Goal: Task Accomplishment & Management: Complete application form

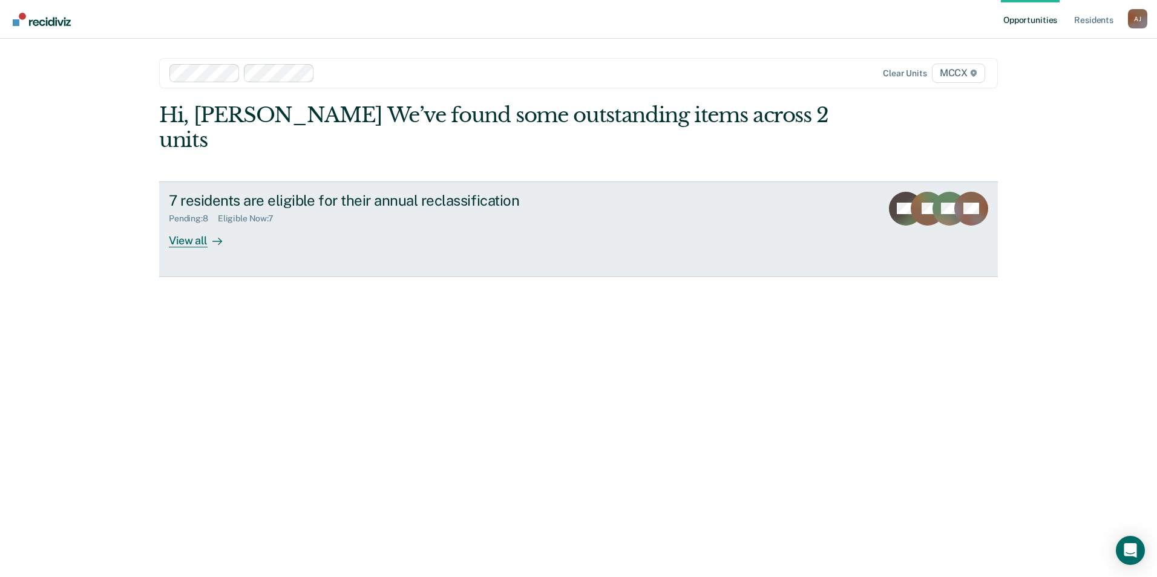
click at [180, 224] on div "View all" at bounding box center [203, 236] width 68 height 24
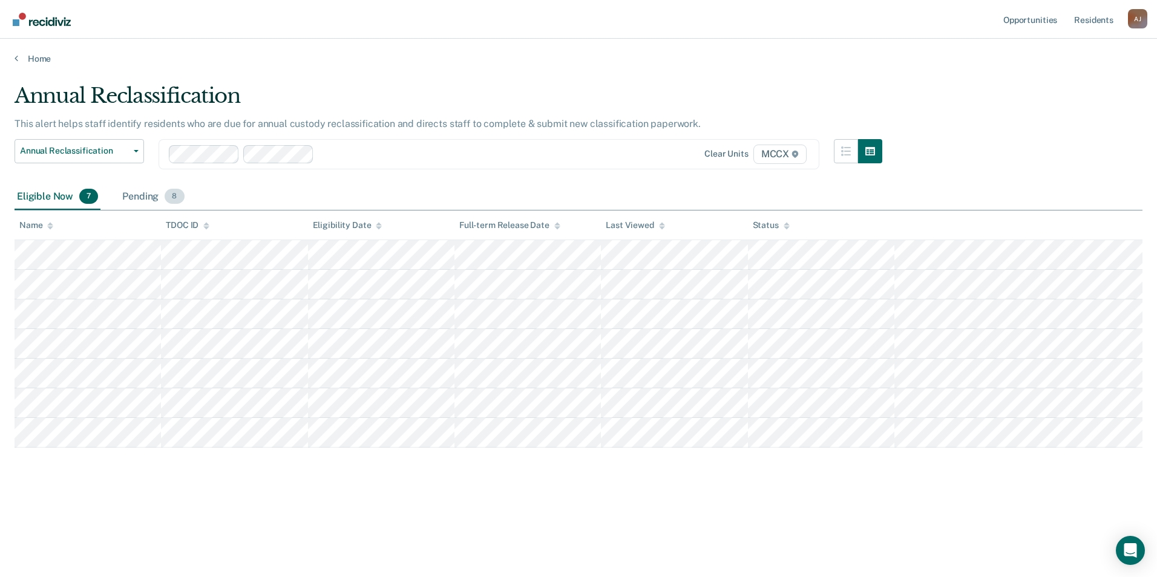
click at [159, 200] on div "Pending 8" at bounding box center [153, 197] width 67 height 27
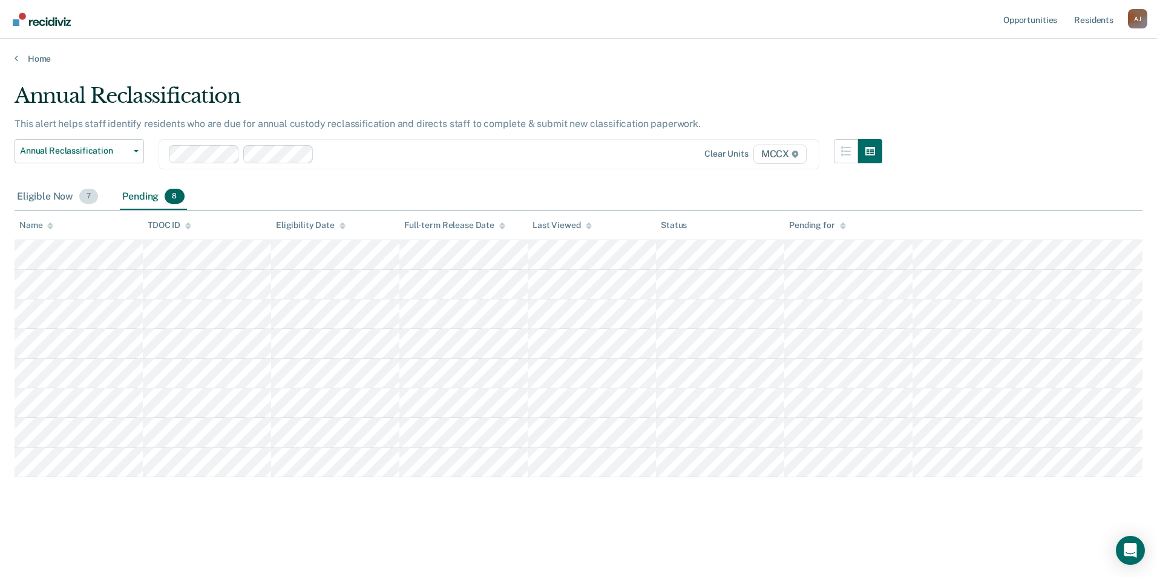
click at [61, 196] on div "Eligible Now 7" at bounding box center [58, 197] width 86 height 27
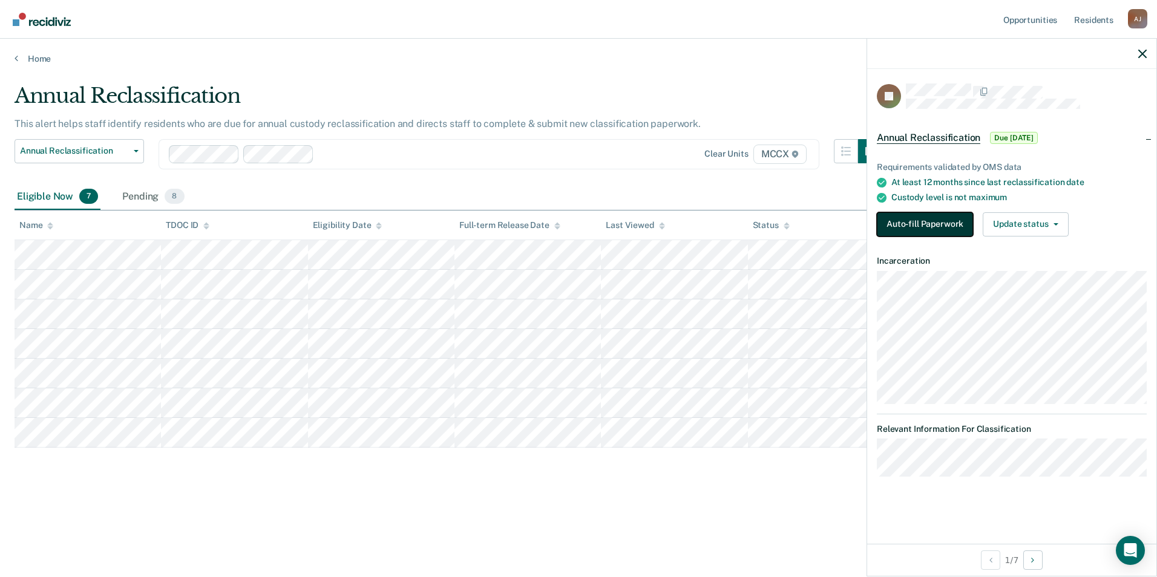
click at [913, 226] on button "Auto-fill Paperwork" at bounding box center [925, 224] width 96 height 24
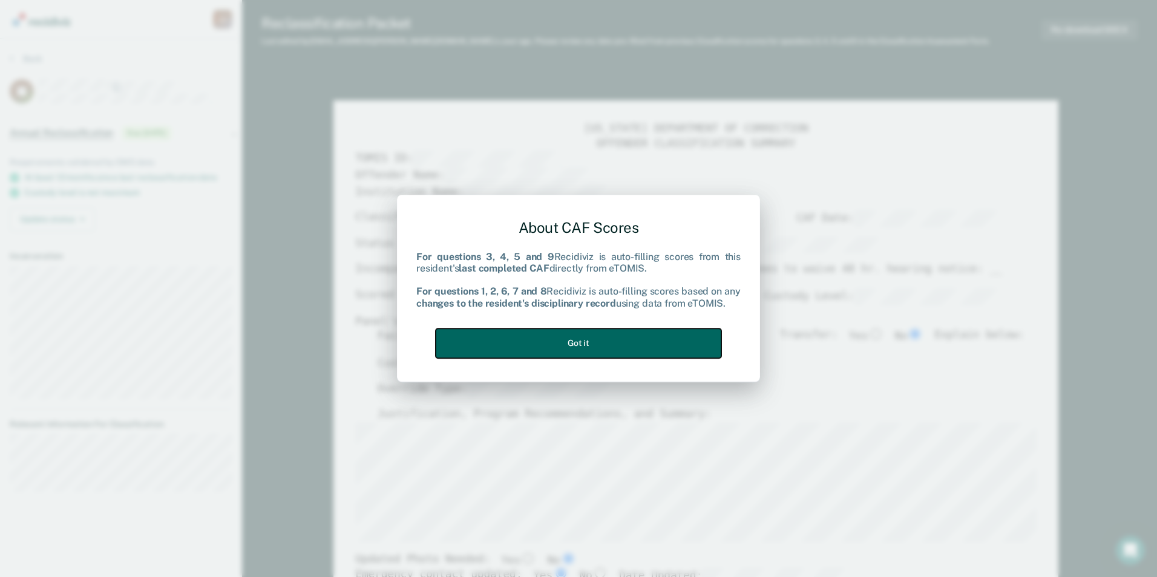
click at [568, 344] on button "Got it" at bounding box center [579, 344] width 286 height 30
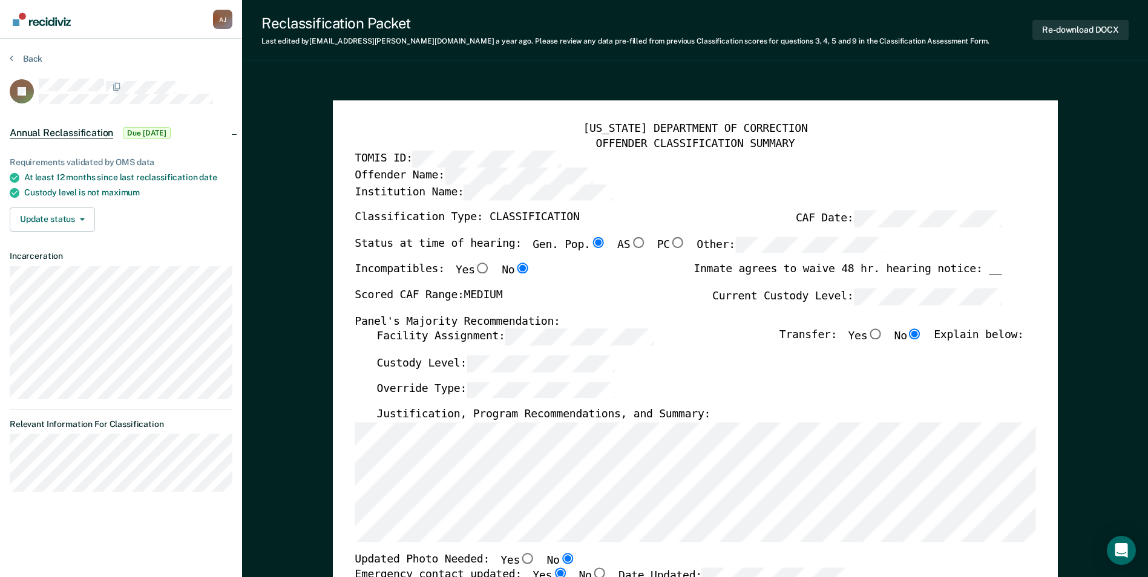
click at [420, 364] on label "Custody Level:" at bounding box center [496, 364] width 238 height 16
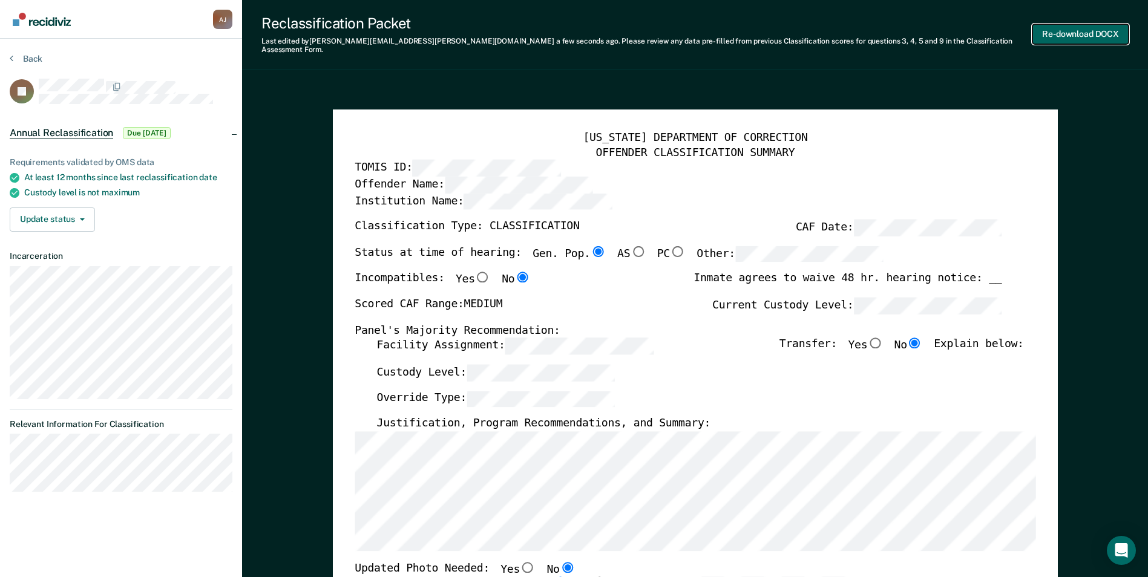
click at [1095, 24] on button "Re-download DOCX" at bounding box center [1081, 34] width 96 height 20
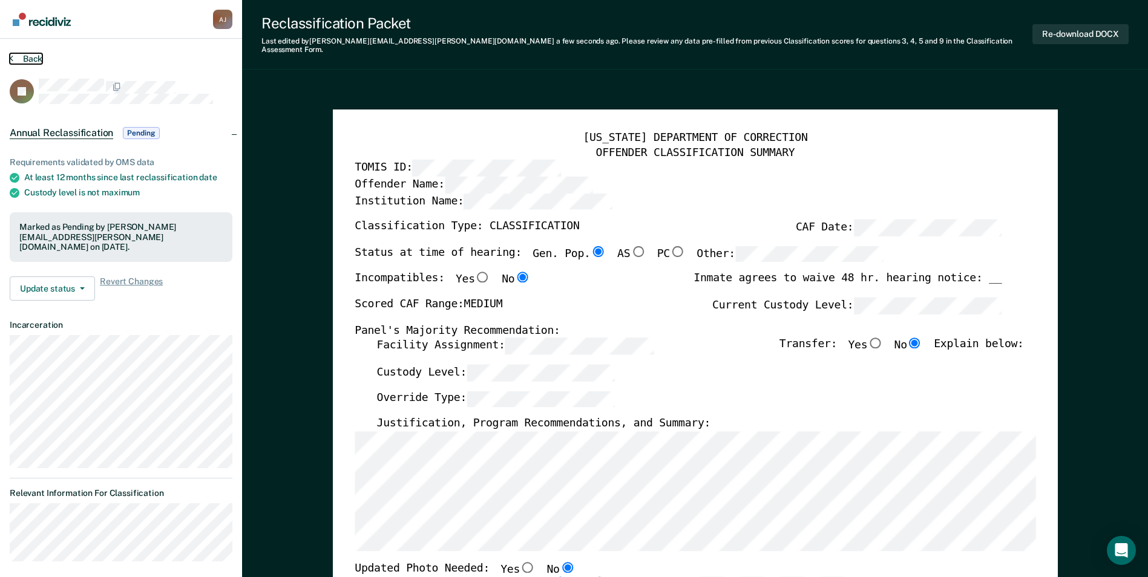
click at [23, 59] on button "Back" at bounding box center [26, 58] width 33 height 11
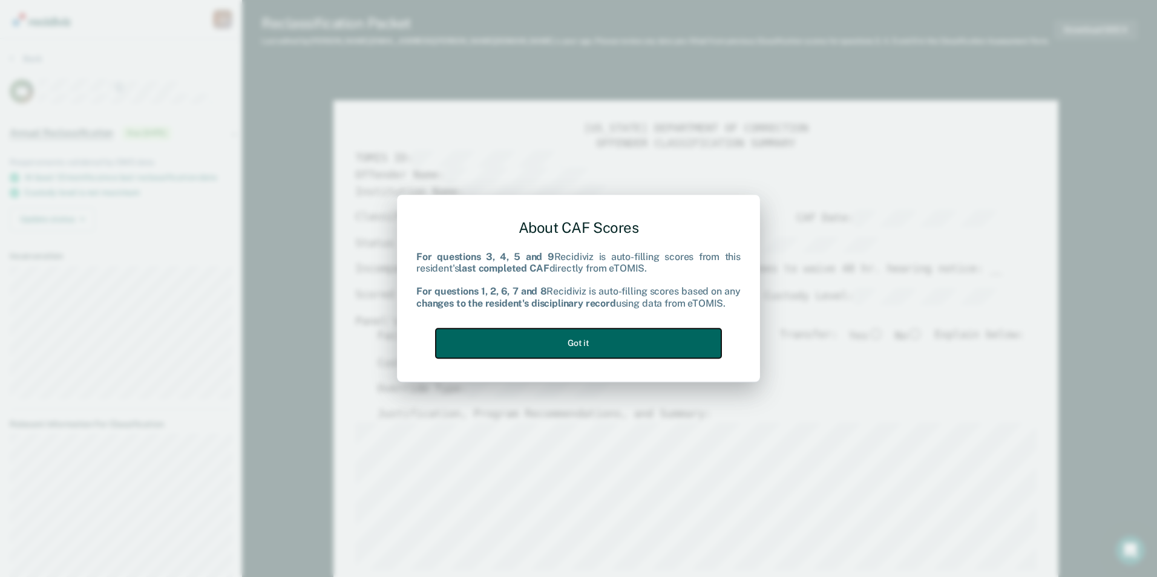
click at [582, 341] on button "Got it" at bounding box center [579, 344] width 286 height 30
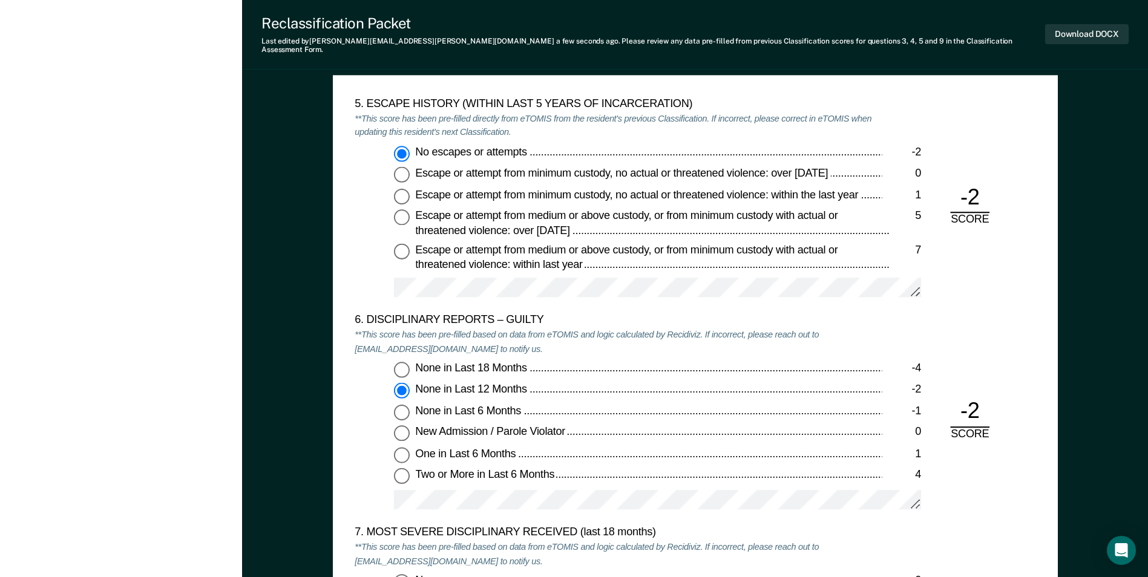
scroll to position [1937, 0]
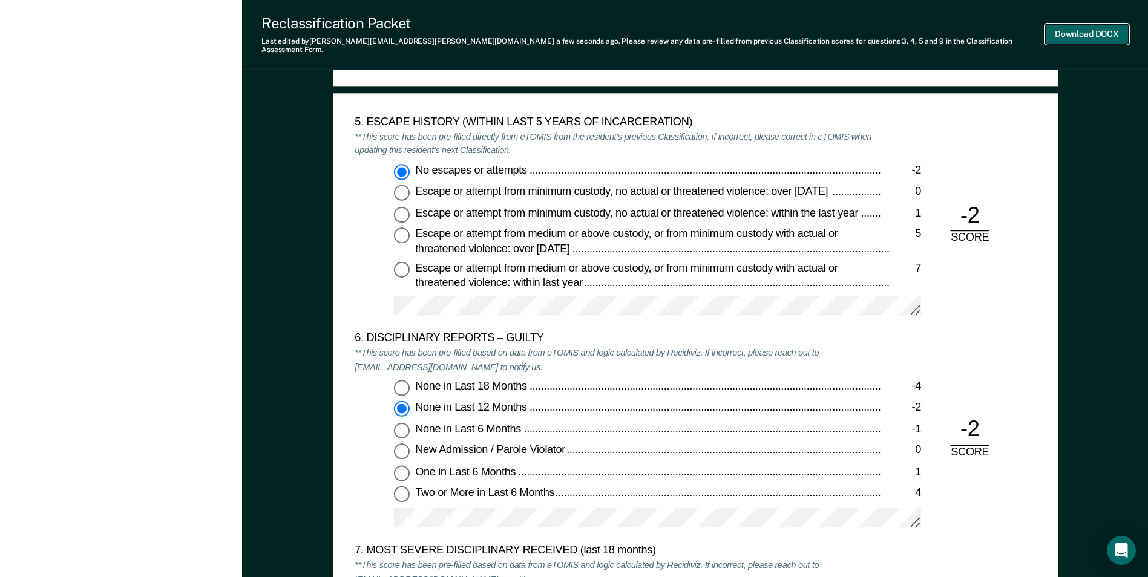
click at [1082, 29] on button "Download DOCX" at bounding box center [1087, 34] width 84 height 20
drag, startPoint x: 301, startPoint y: 121, endPoint x: 315, endPoint y: 143, distance: 26.4
click at [301, 121] on div "TENNESSEE DEPARTMENT OF CORRECTION OFFENDER CLASSIFICATION SUMMARY TOMIS ID: Of…" at bounding box center [695, 163] width 906 height 4033
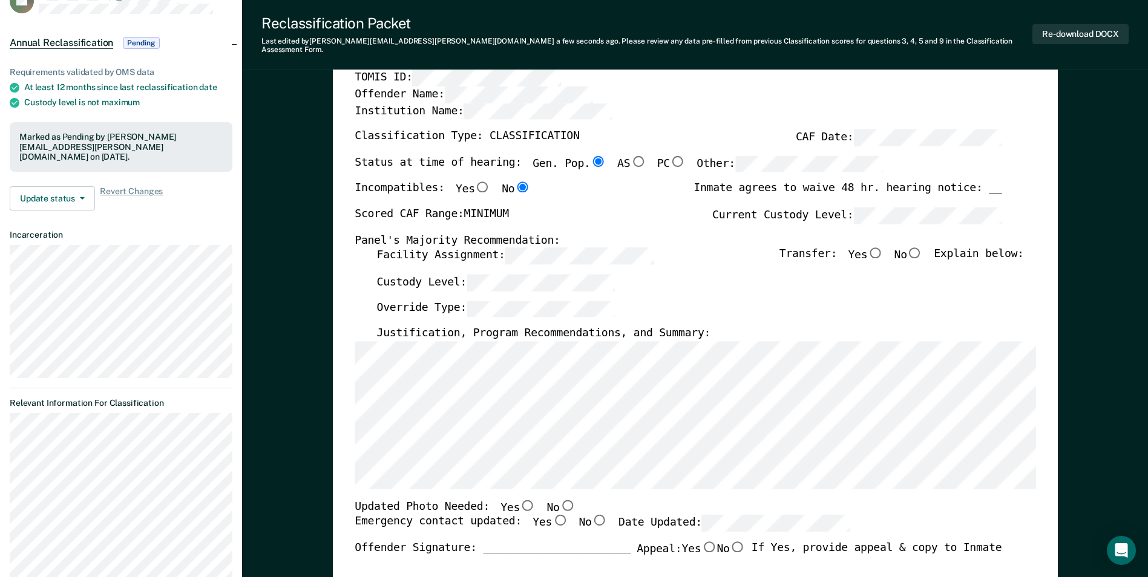
scroll to position [0, 0]
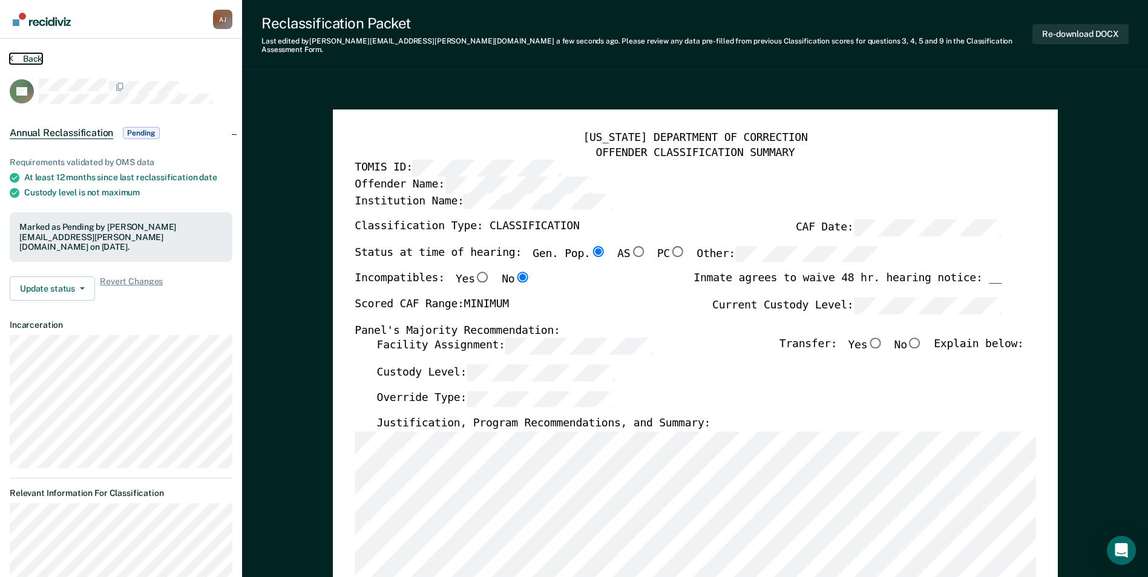
click at [35, 55] on button "Back" at bounding box center [26, 58] width 33 height 11
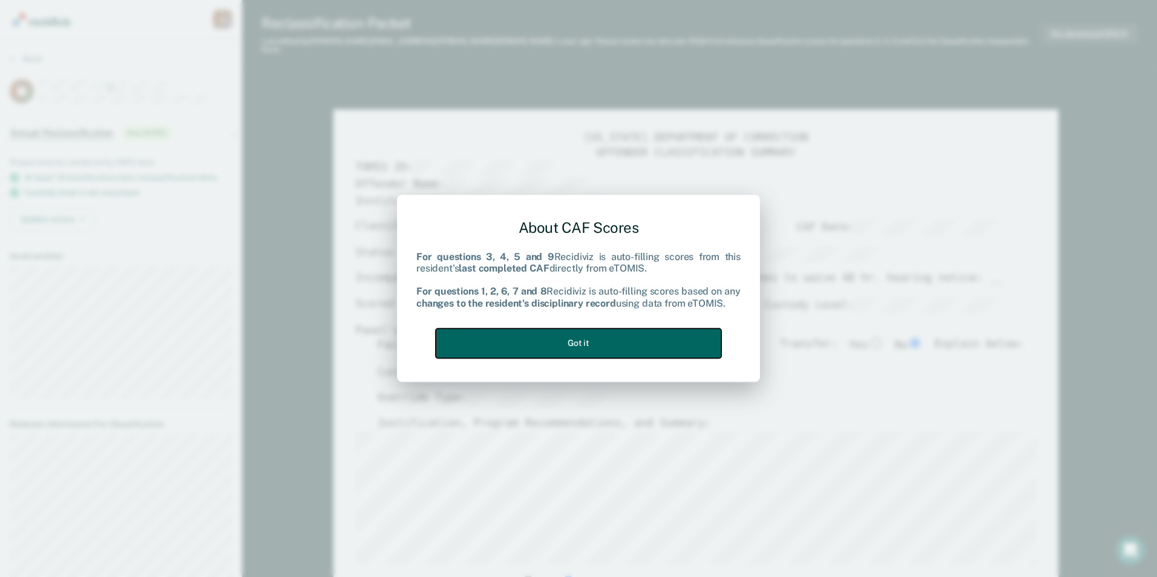
click at [611, 340] on button "Got it" at bounding box center [579, 344] width 286 height 30
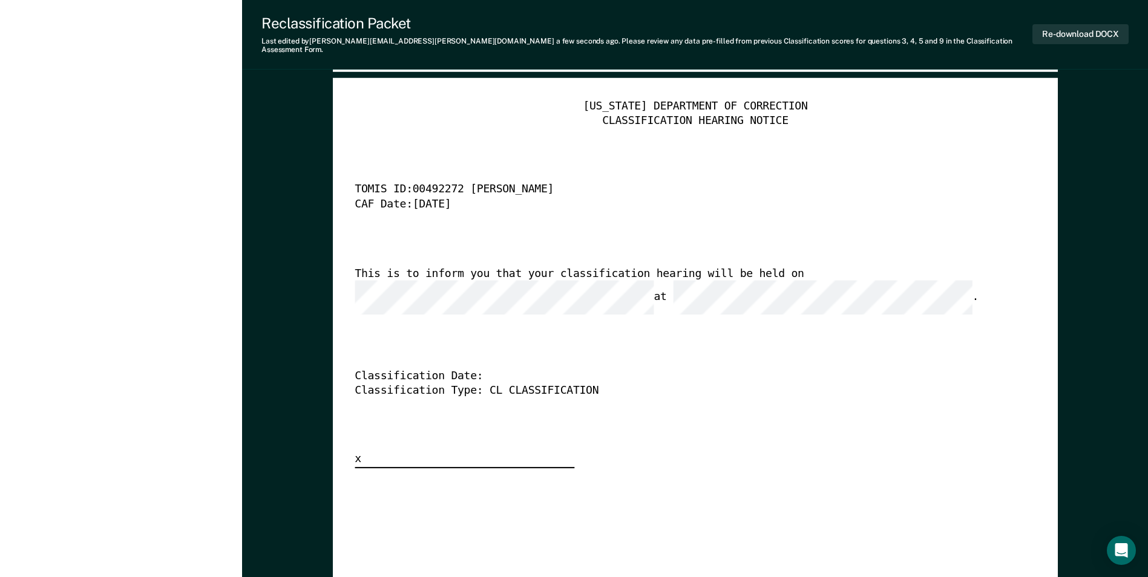
scroll to position [3027, 0]
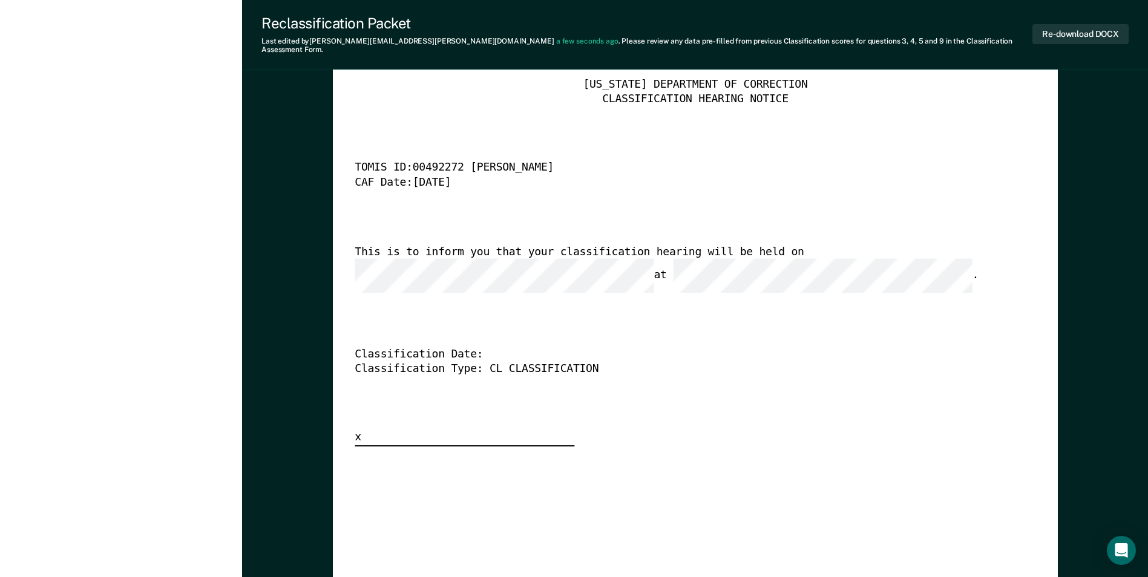
click at [485, 252] on div "This is to inform you that your classification hearing will be held on at ." at bounding box center [678, 269] width 647 height 48
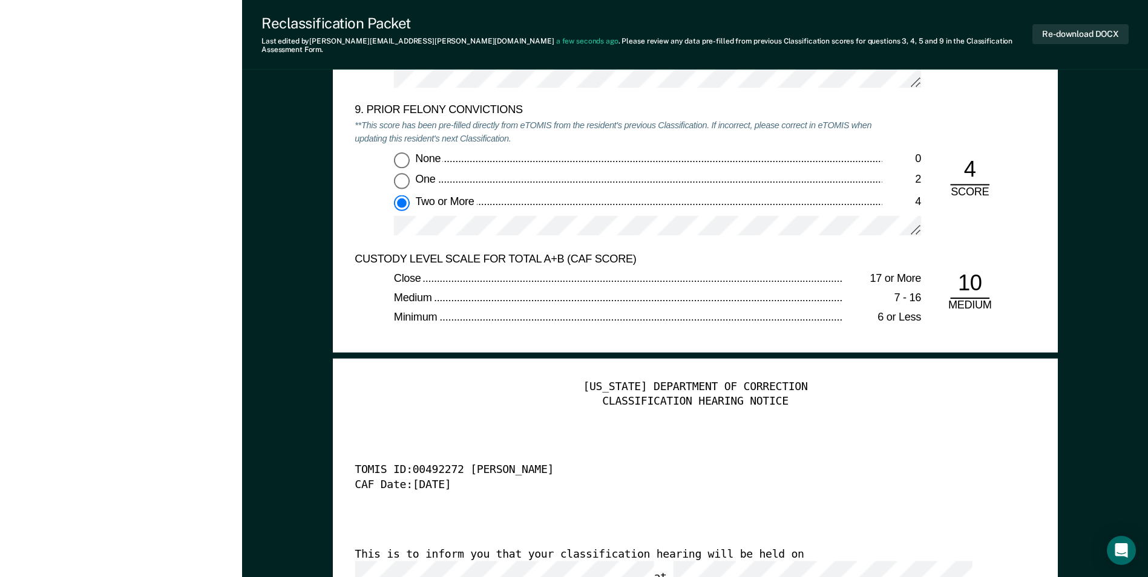
scroll to position [2421, 0]
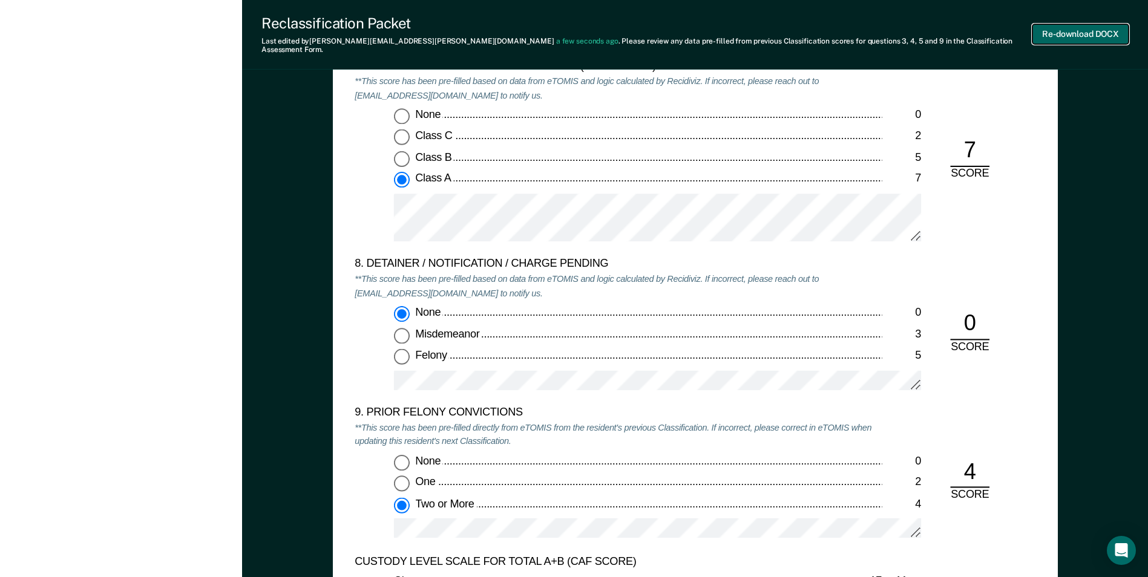
click at [1068, 32] on button "Re-download DOCX" at bounding box center [1081, 34] width 96 height 20
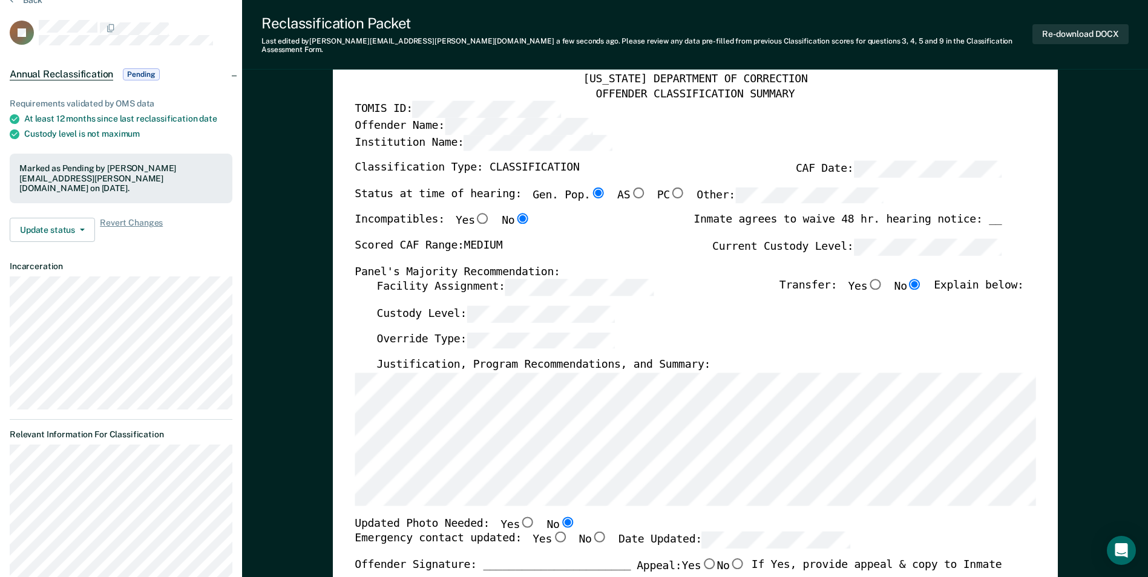
scroll to position [0, 0]
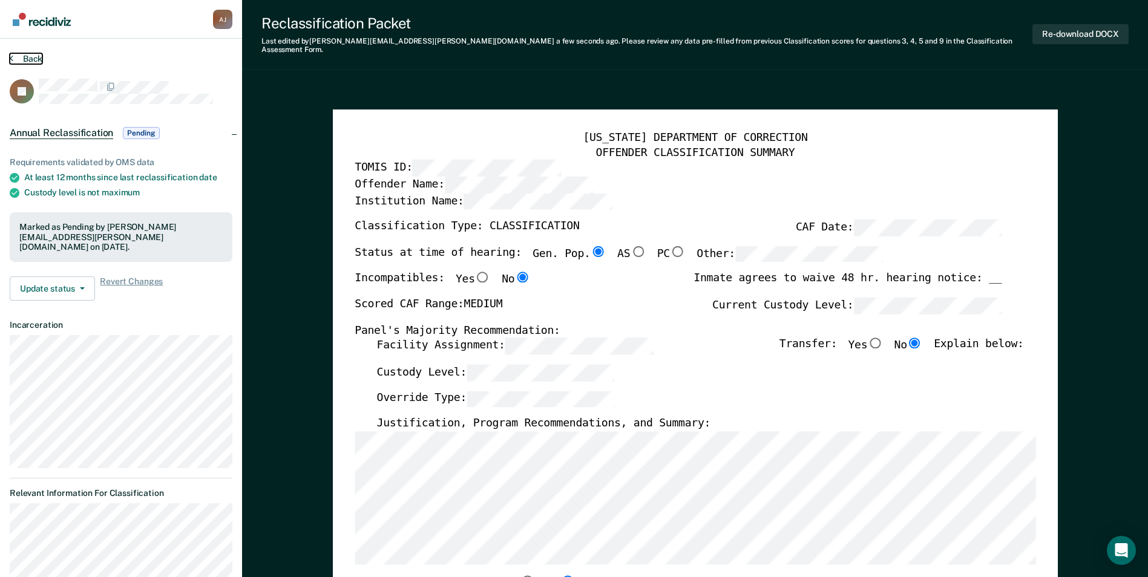
click at [21, 61] on button "Back" at bounding box center [26, 58] width 33 height 11
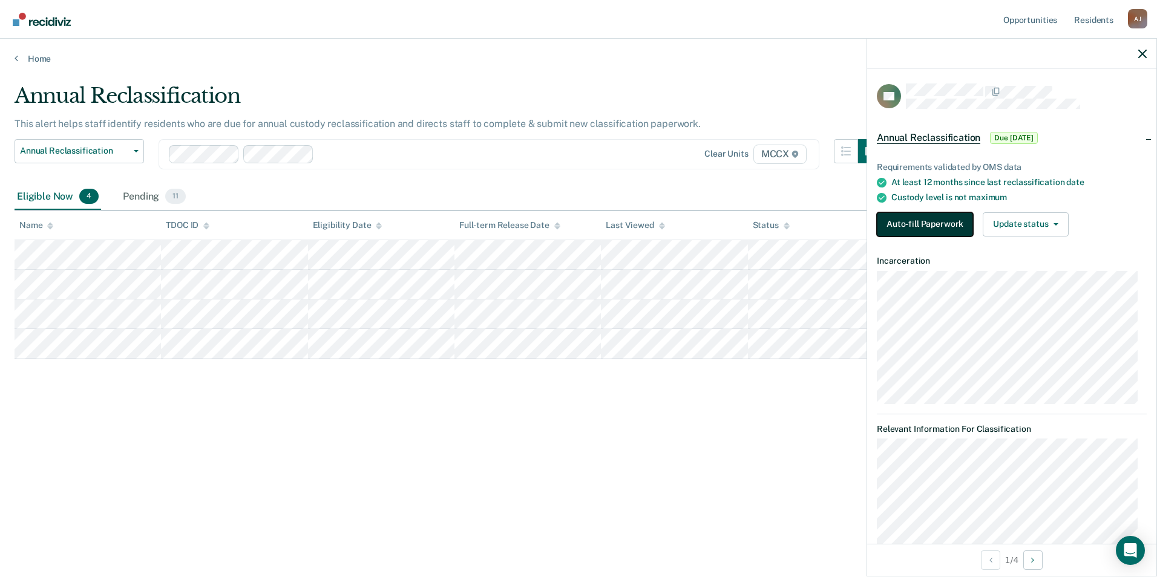
click at [916, 217] on button "Auto-fill Paperwork" at bounding box center [925, 224] width 96 height 24
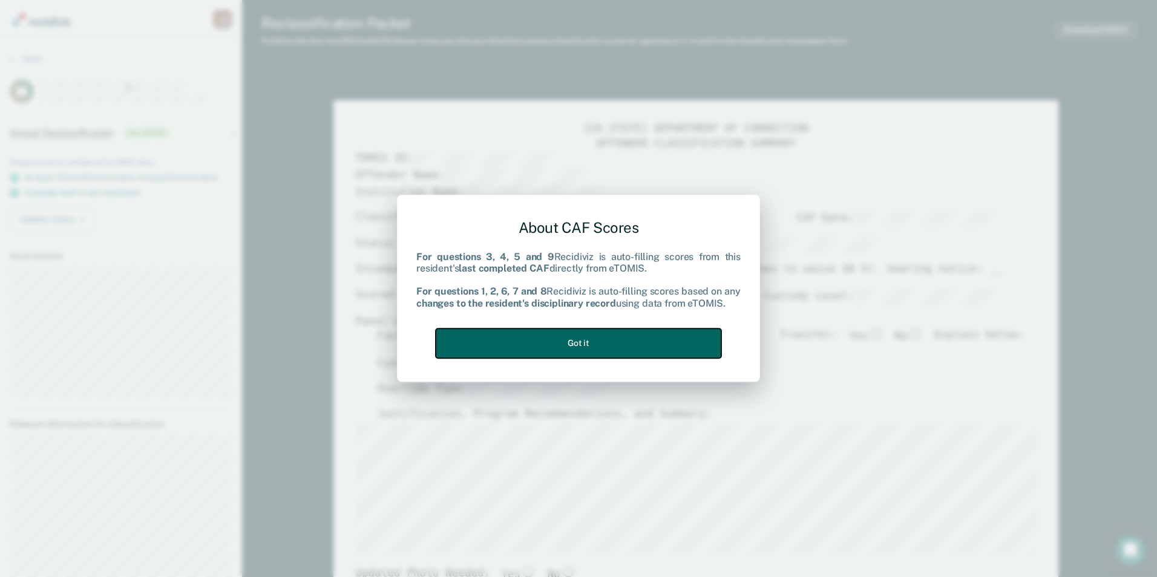
click at [523, 351] on button "Got it" at bounding box center [579, 344] width 286 height 30
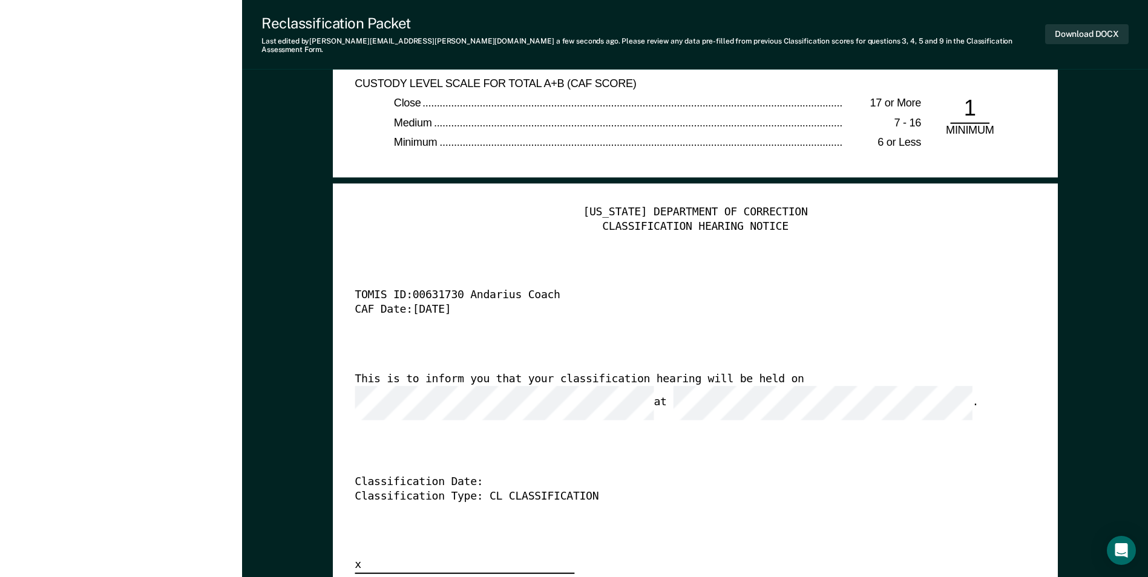
scroll to position [2906, 0]
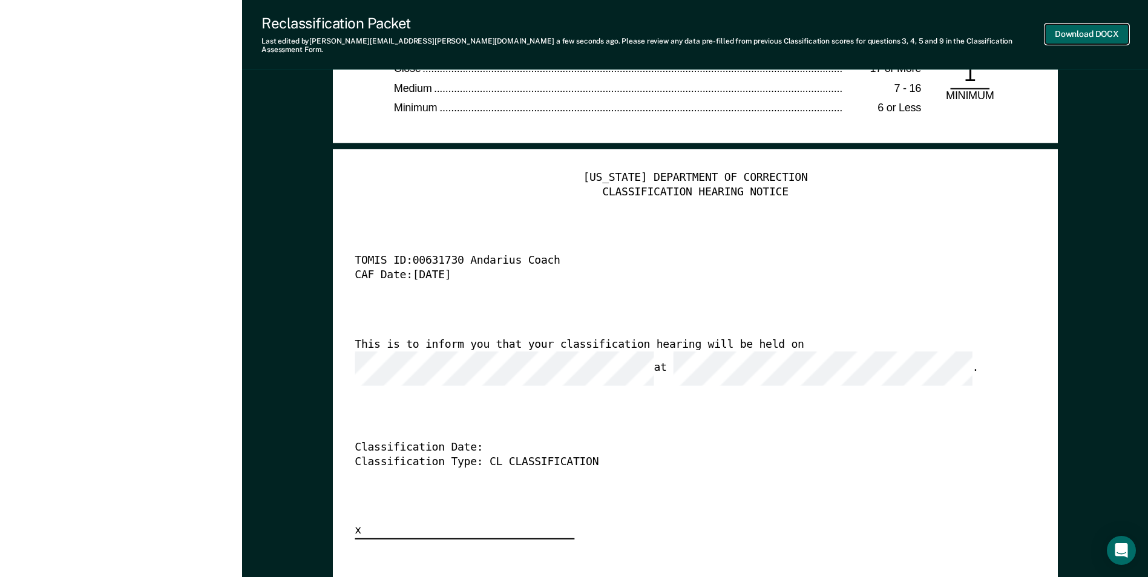
click at [1073, 35] on button "Download DOCX" at bounding box center [1087, 34] width 84 height 20
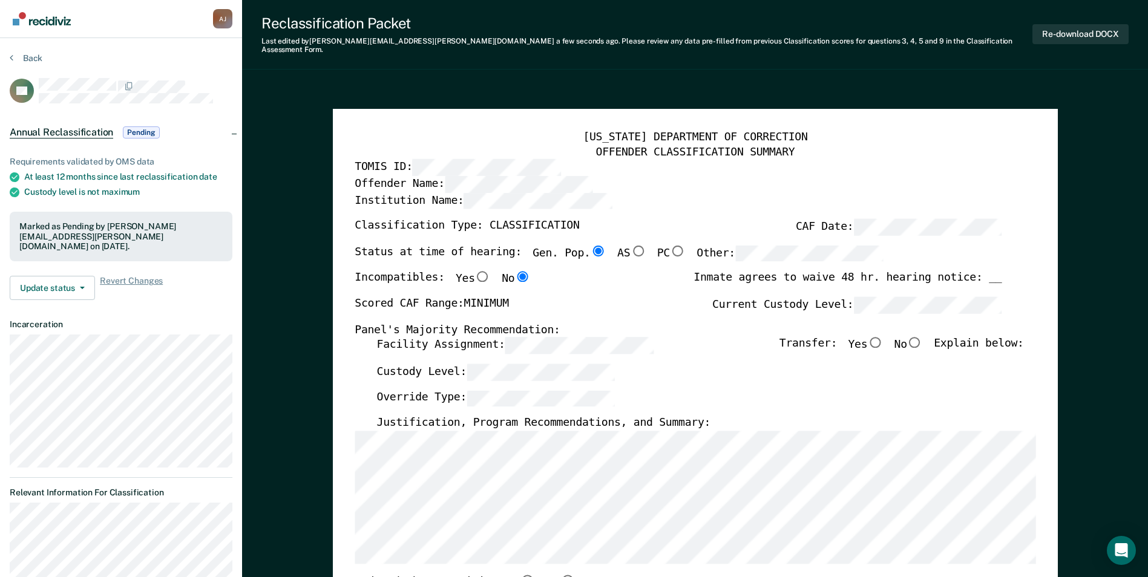
scroll to position [0, 0]
click at [18, 58] on button "Back" at bounding box center [26, 58] width 33 height 11
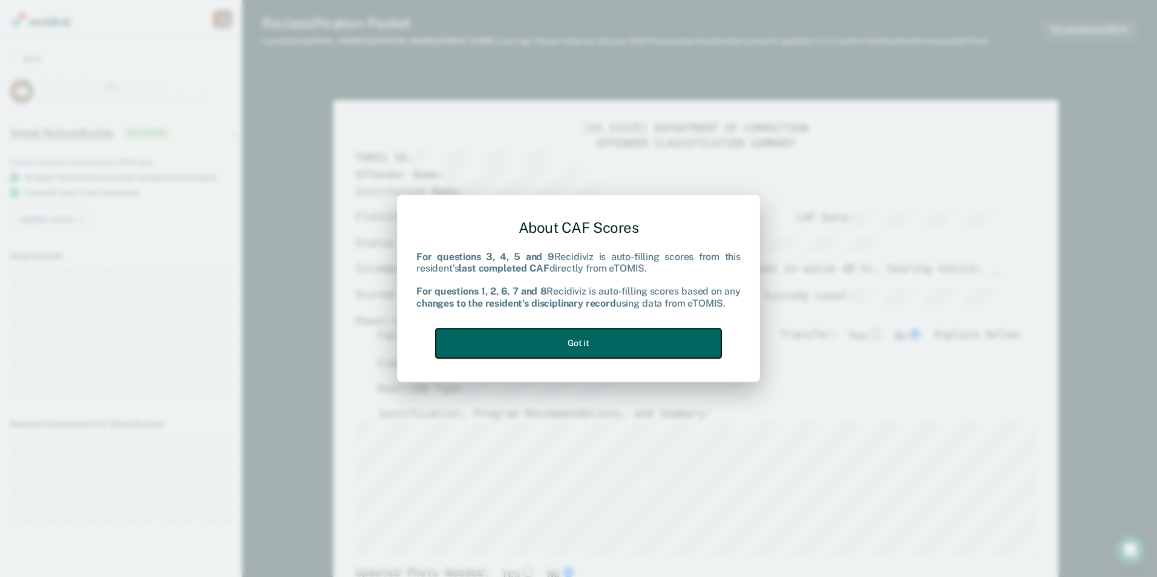
click at [610, 336] on button "Got it" at bounding box center [579, 344] width 286 height 30
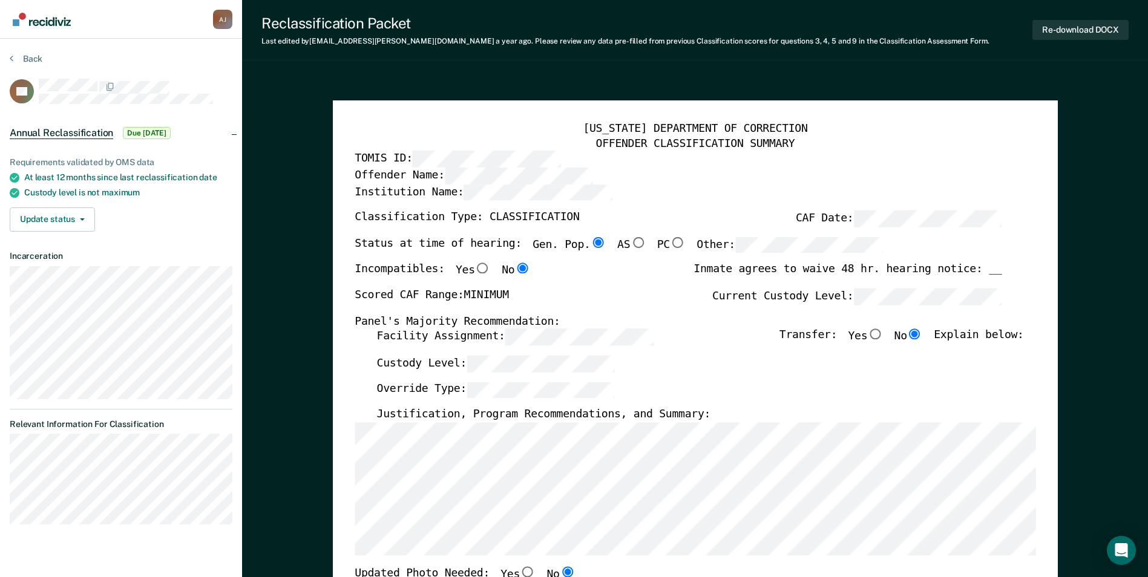
click at [800, 355] on div "Transfer: Yes No Explain below:" at bounding box center [902, 342] width 245 height 27
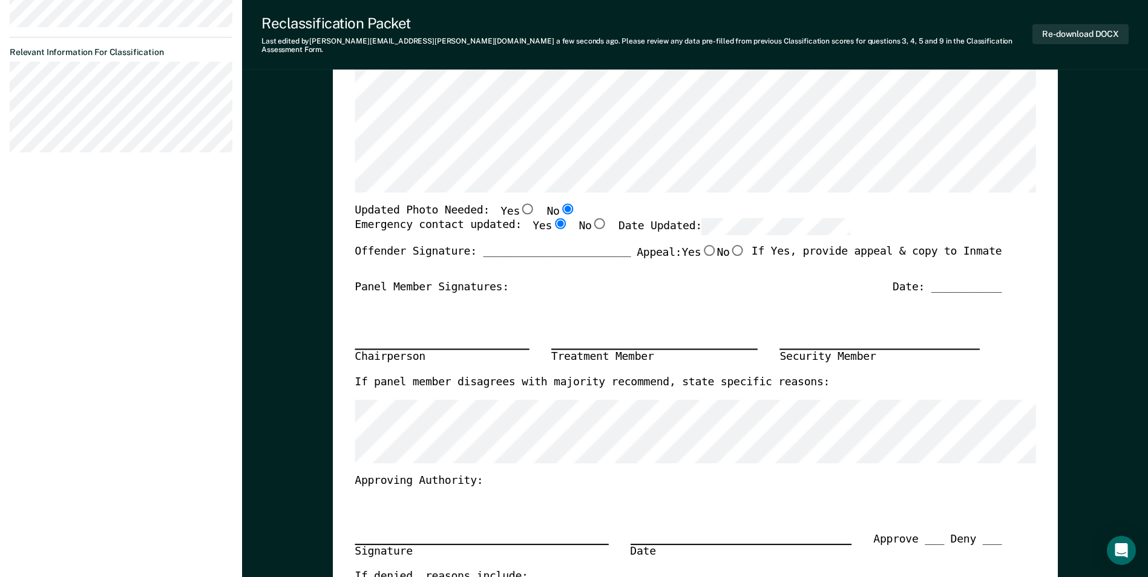
scroll to position [363, 0]
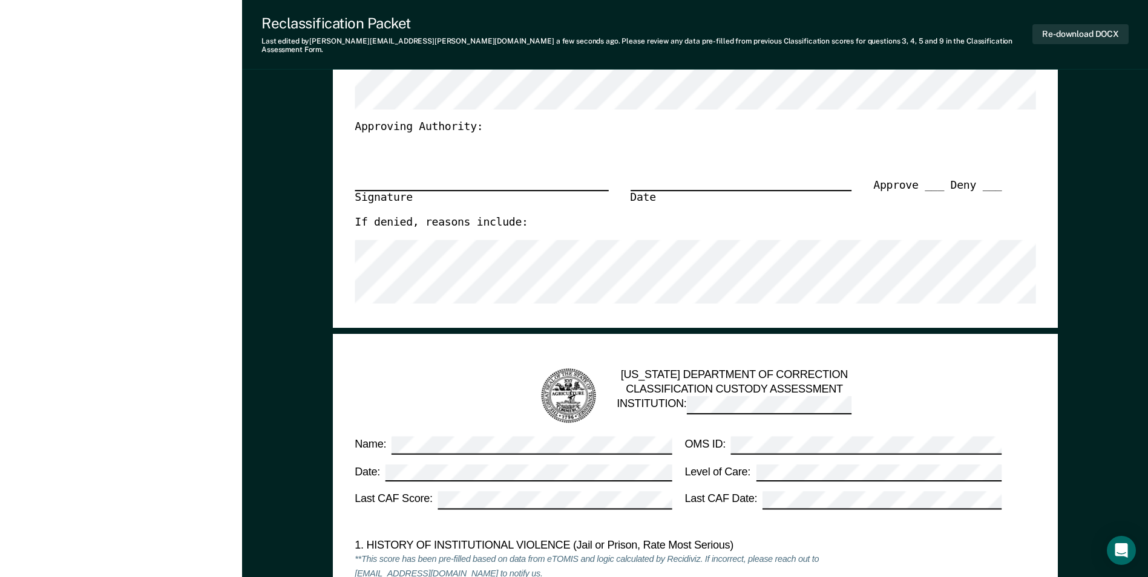
type textarea "x"
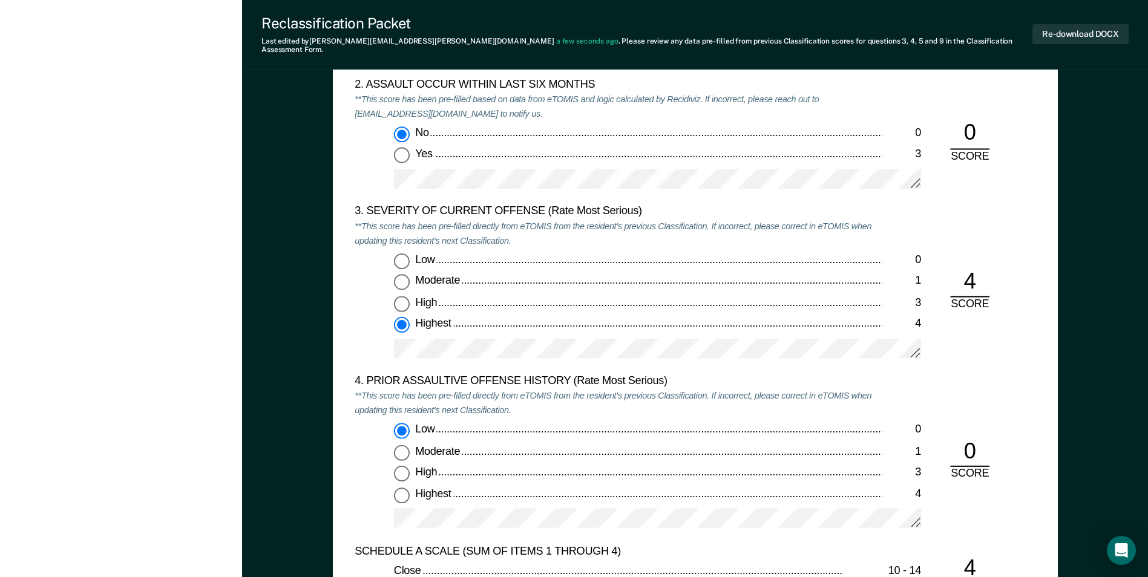
scroll to position [1453, 0]
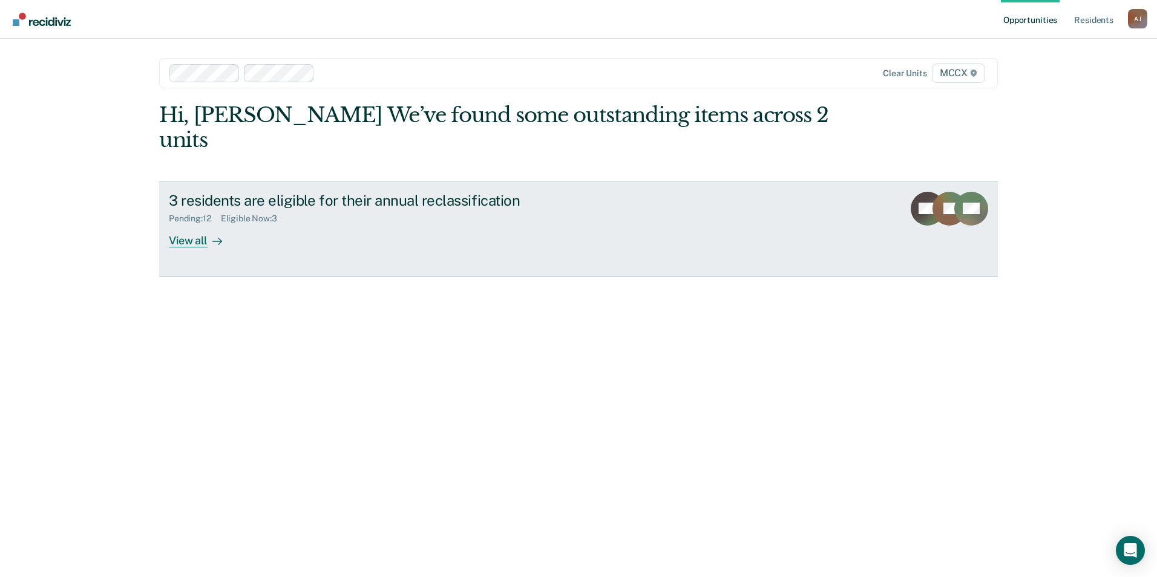
click at [205, 224] on div "View all" at bounding box center [203, 236] width 68 height 24
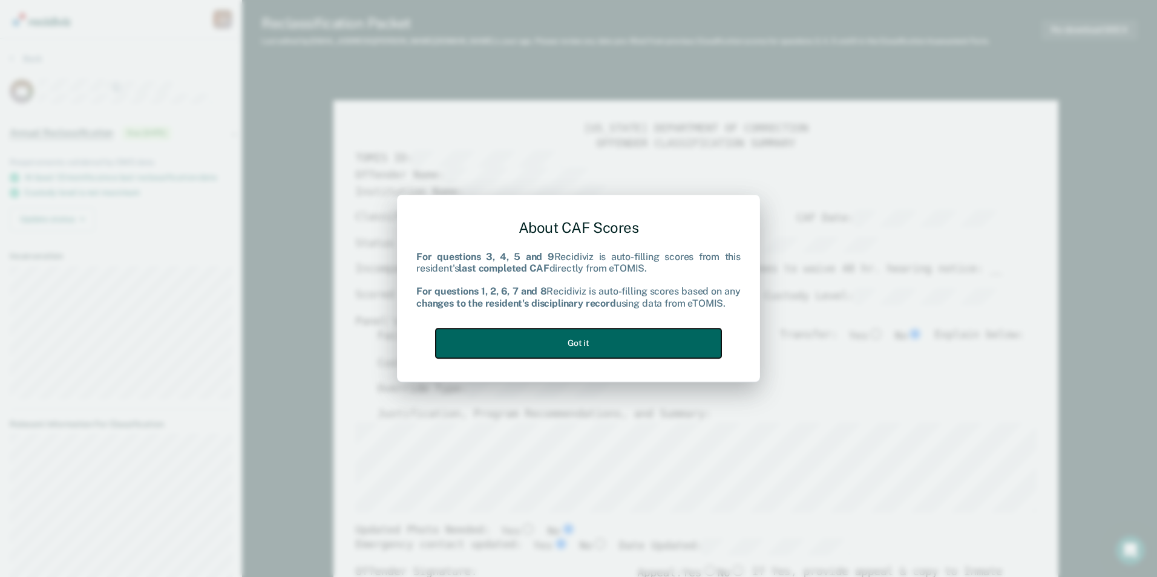
click at [593, 347] on button "Got it" at bounding box center [579, 344] width 286 height 30
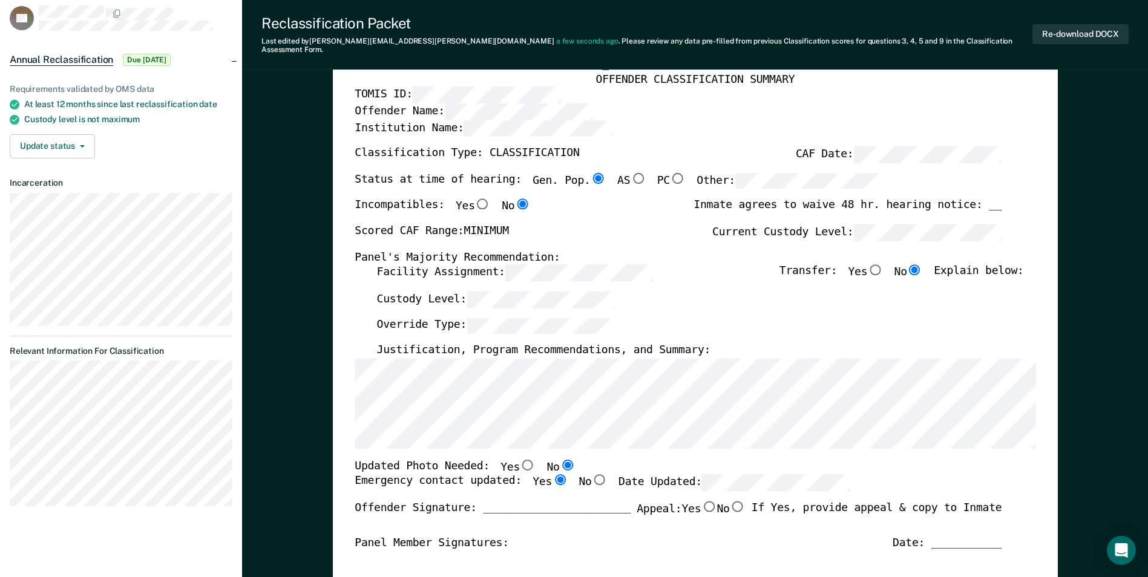
scroll to position [121, 0]
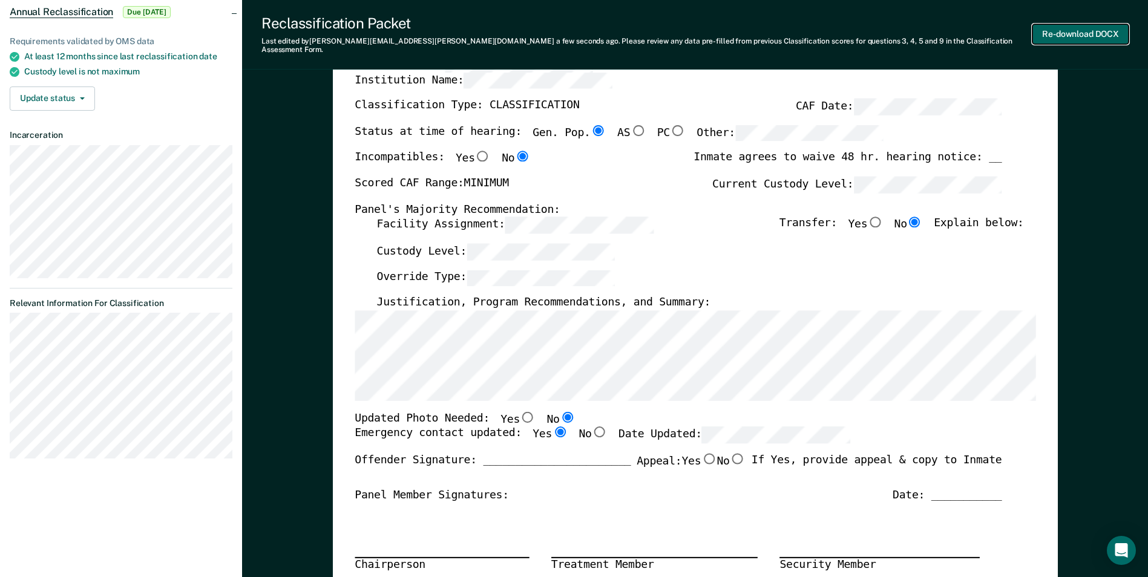
click at [1054, 25] on button "Re-download DOCX" at bounding box center [1081, 34] width 96 height 20
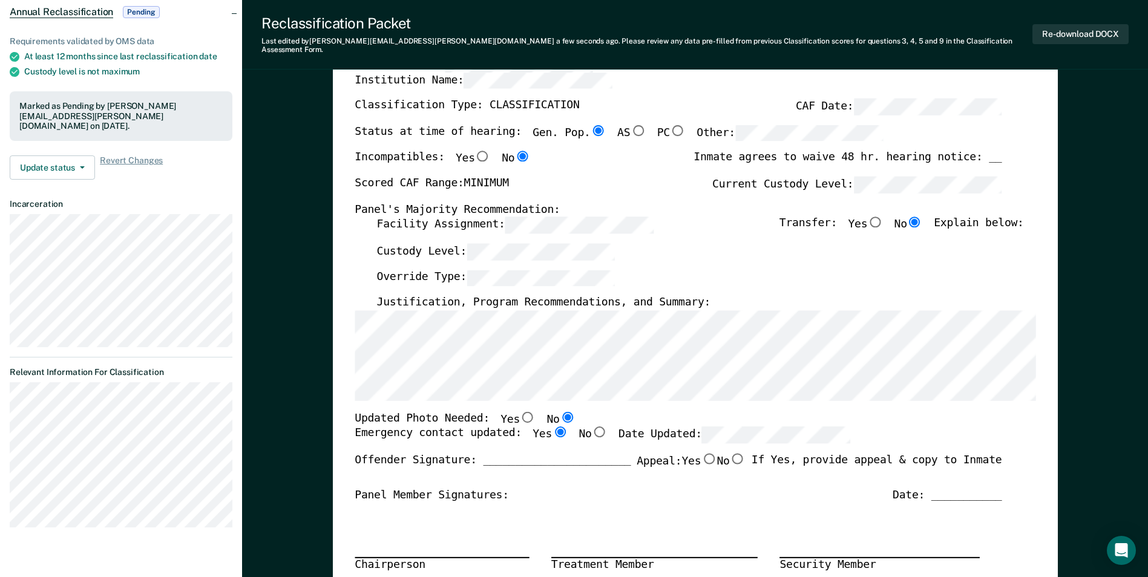
click at [736, 247] on div "Custody Level:" at bounding box center [700, 256] width 647 height 27
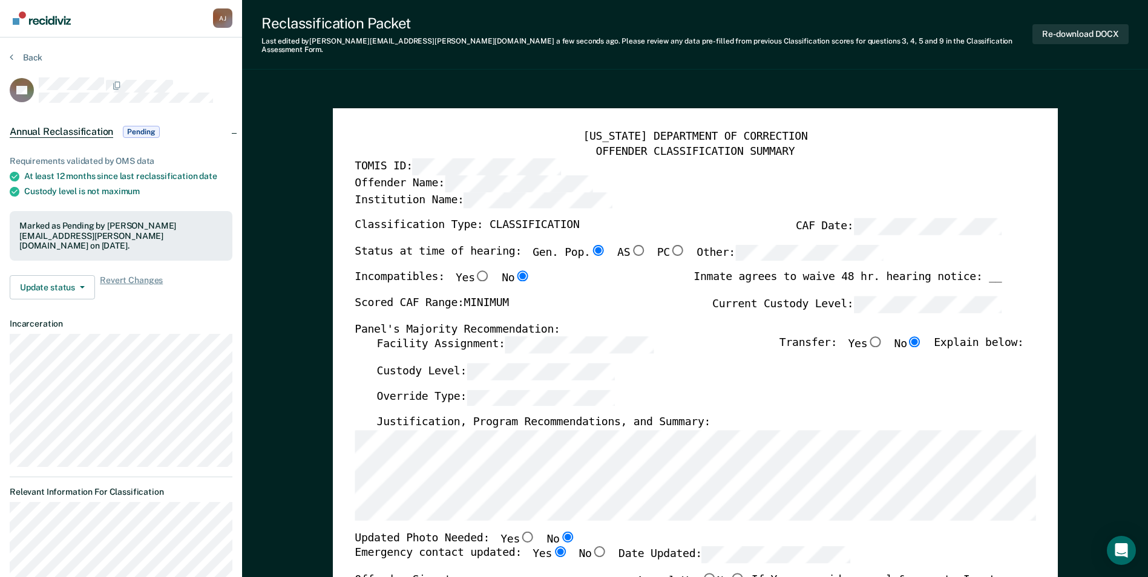
scroll to position [0, 0]
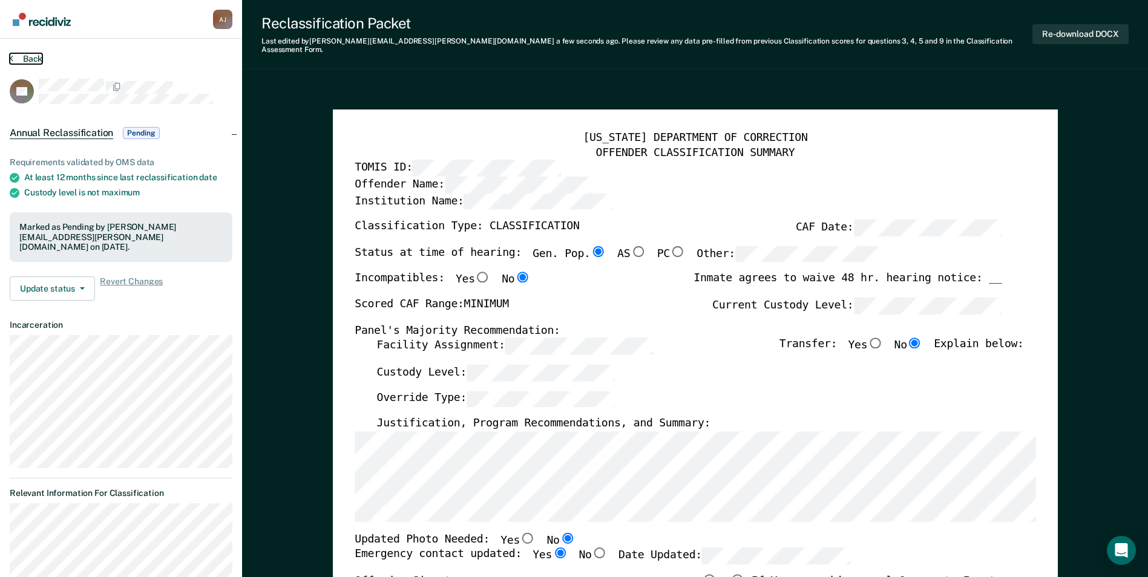
click at [25, 62] on button "Back" at bounding box center [26, 58] width 33 height 11
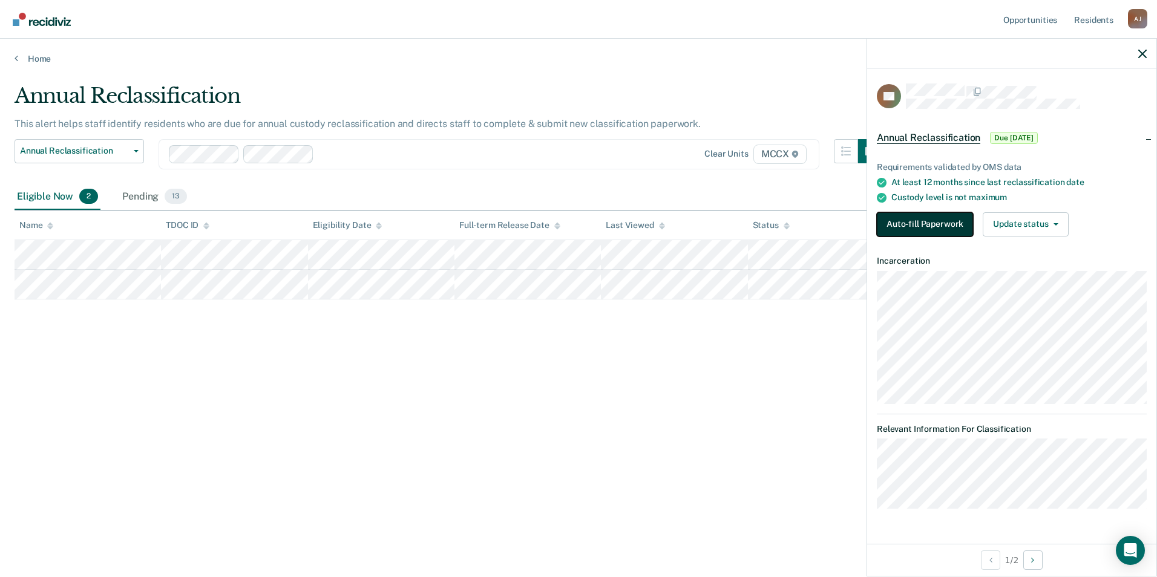
click at [918, 225] on button "Auto-fill Paperwork" at bounding box center [925, 224] width 96 height 24
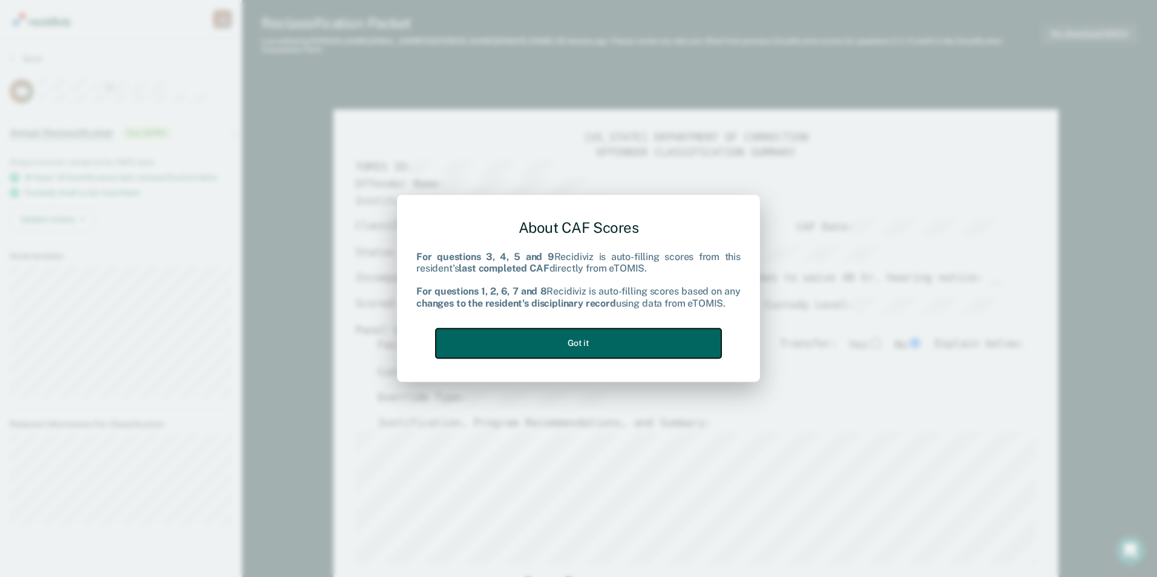
click at [613, 340] on button "Got it" at bounding box center [579, 344] width 286 height 30
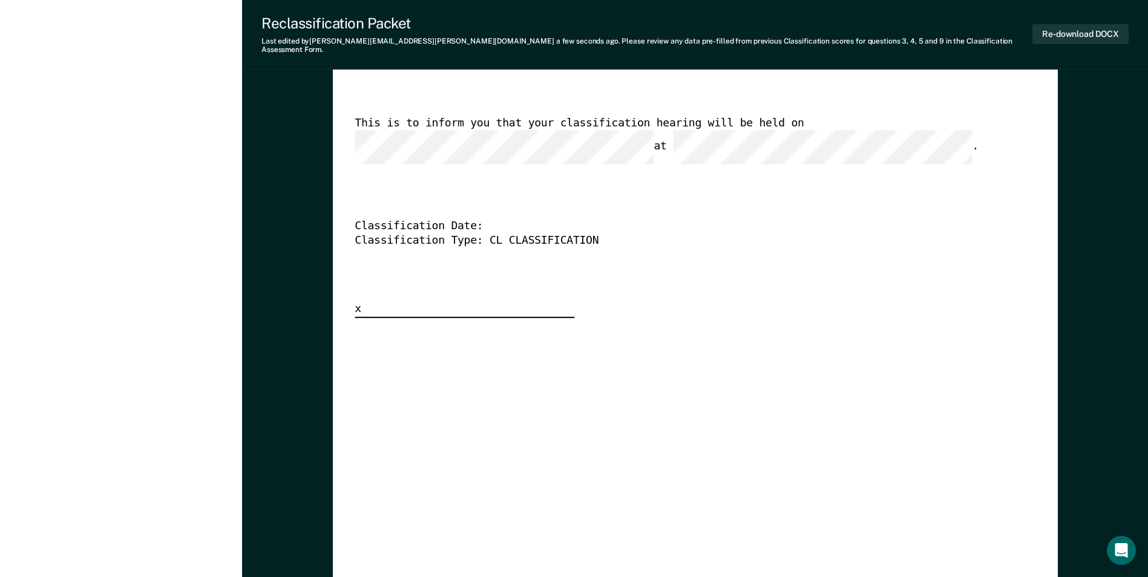
scroll to position [3148, 0]
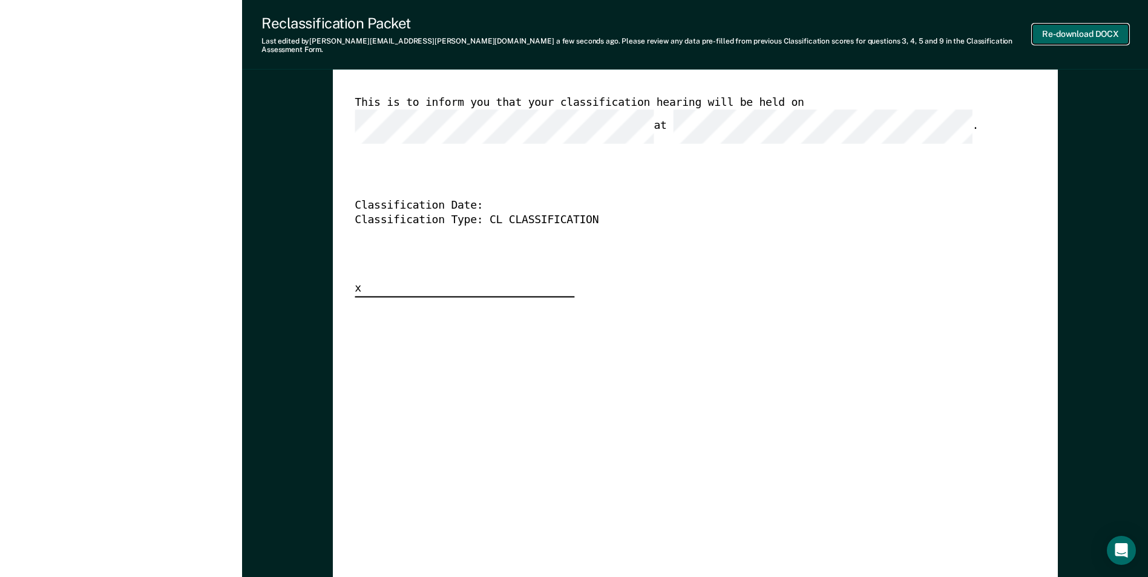
click at [1075, 33] on button "Re-download DOCX" at bounding box center [1081, 34] width 96 height 20
type textarea "x"
click at [818, 162] on div "[US_STATE] DEPARTMENT OF CORRECTION CLASSIFICATION HEARING NOTICE TOMIS ID: 005…" at bounding box center [695, 113] width 681 height 369
